Goal: Information Seeking & Learning: Understand process/instructions

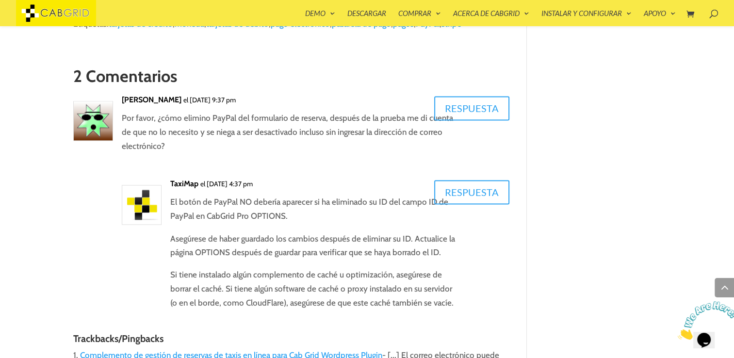
scroll to position [1567, 0]
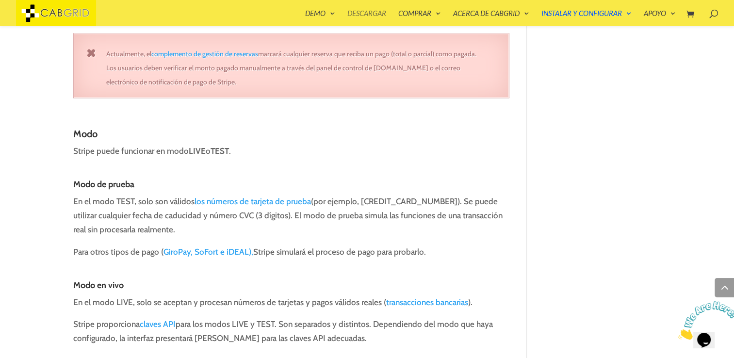
scroll to position [1213, 0]
